Goal: Subscribe to service/newsletter

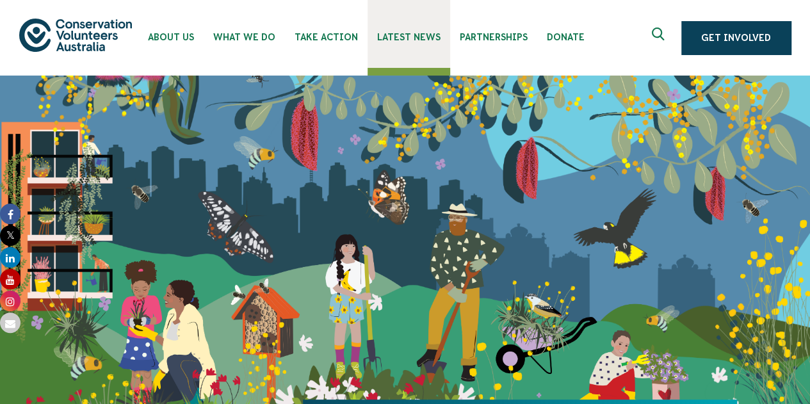
click at [402, 38] on span "Latest News" at bounding box center [408, 37] width 63 height 10
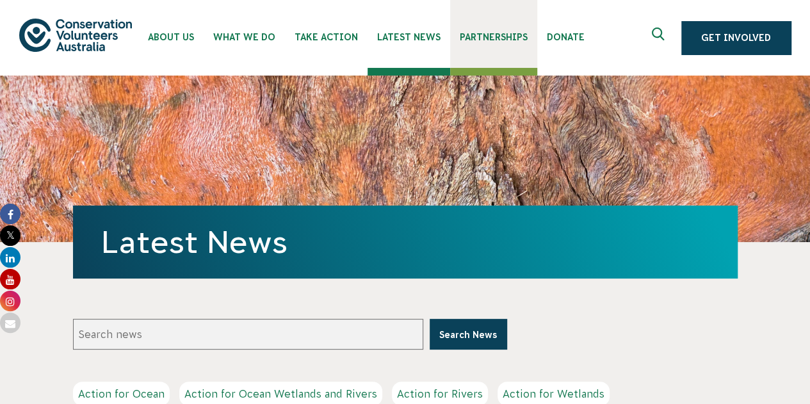
click at [479, 41] on span "Partnerships" at bounding box center [494, 37] width 68 height 10
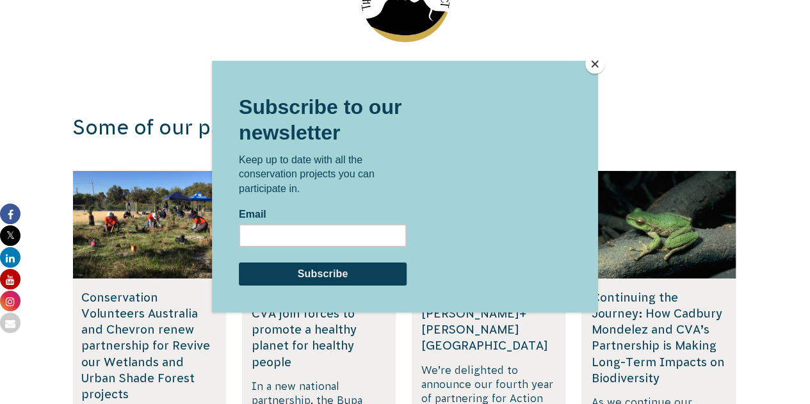
scroll to position [2112, 0]
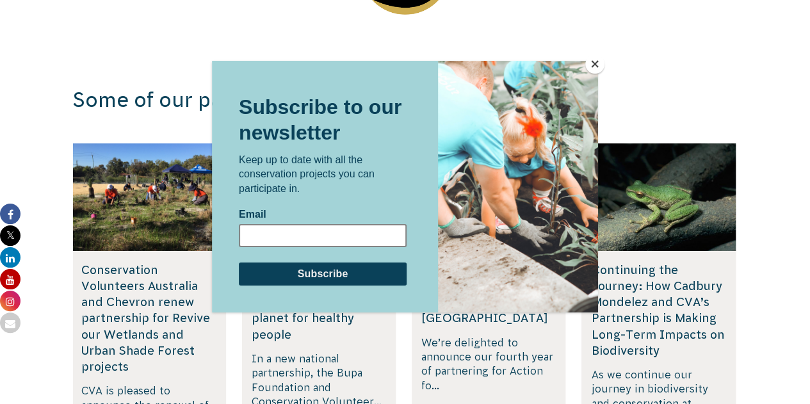
click at [283, 234] on input "Email" at bounding box center [323, 234] width 168 height 23
type input "ccscobie@gmail.com"
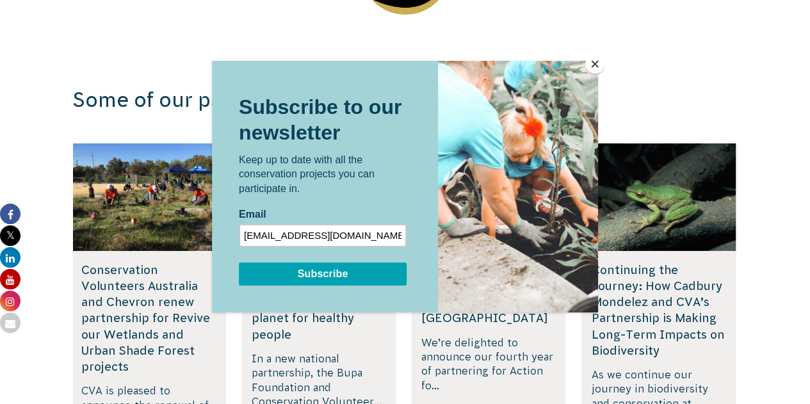
click at [326, 269] on input "Subscribe" at bounding box center [323, 273] width 168 height 23
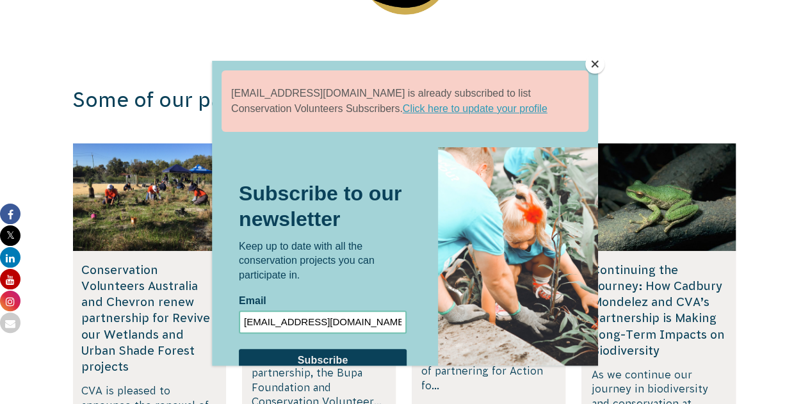
click at [593, 63] on button "Close" at bounding box center [594, 63] width 19 height 19
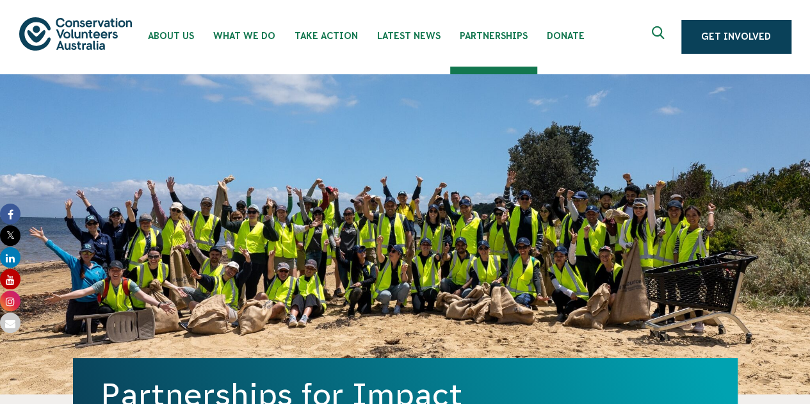
scroll to position [0, 0]
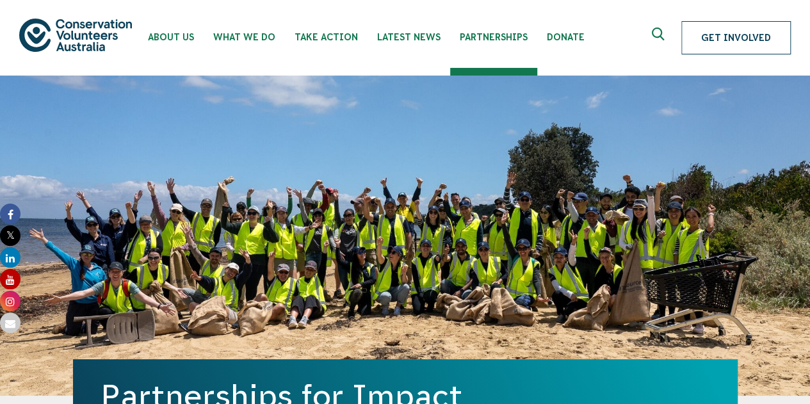
click at [723, 34] on link "Get Involved" at bounding box center [735, 37] width 109 height 33
